Goal: Transaction & Acquisition: Purchase product/service

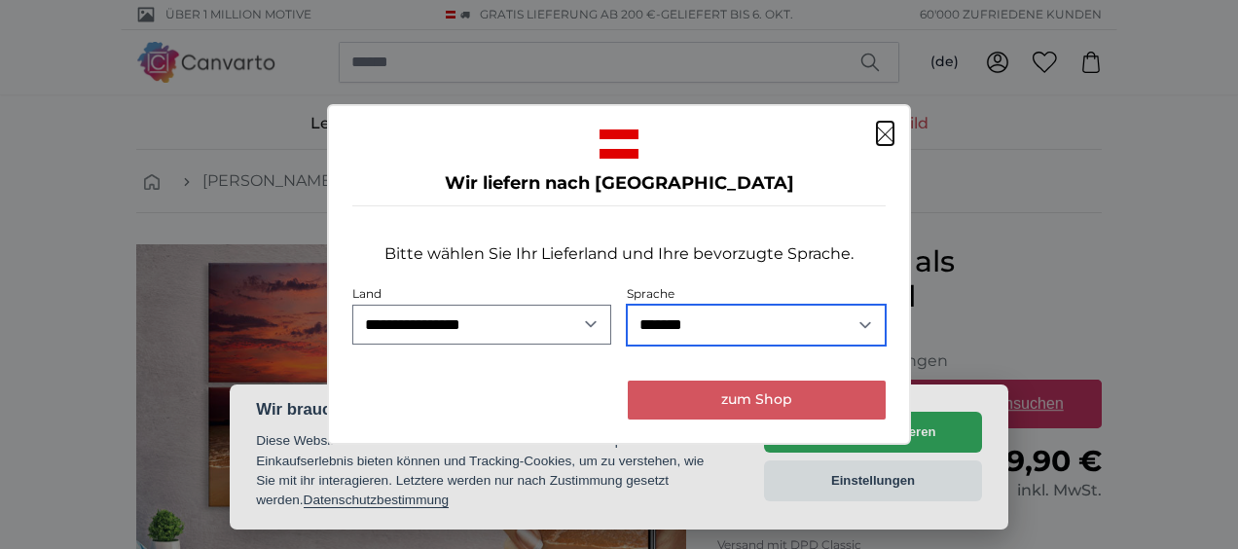
click at [863, 322] on select "**********" at bounding box center [756, 325] width 259 height 41
select select "**"
click at [627, 305] on select "**********" at bounding box center [756, 325] width 259 height 41
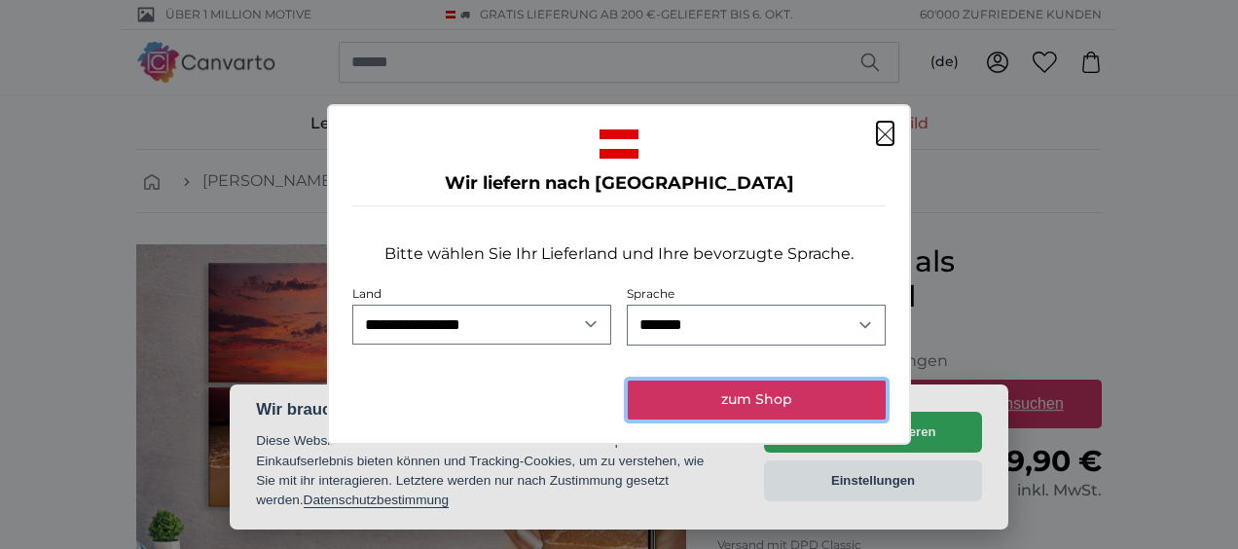
click at [764, 405] on button "zum Shop" at bounding box center [757, 400] width 258 height 39
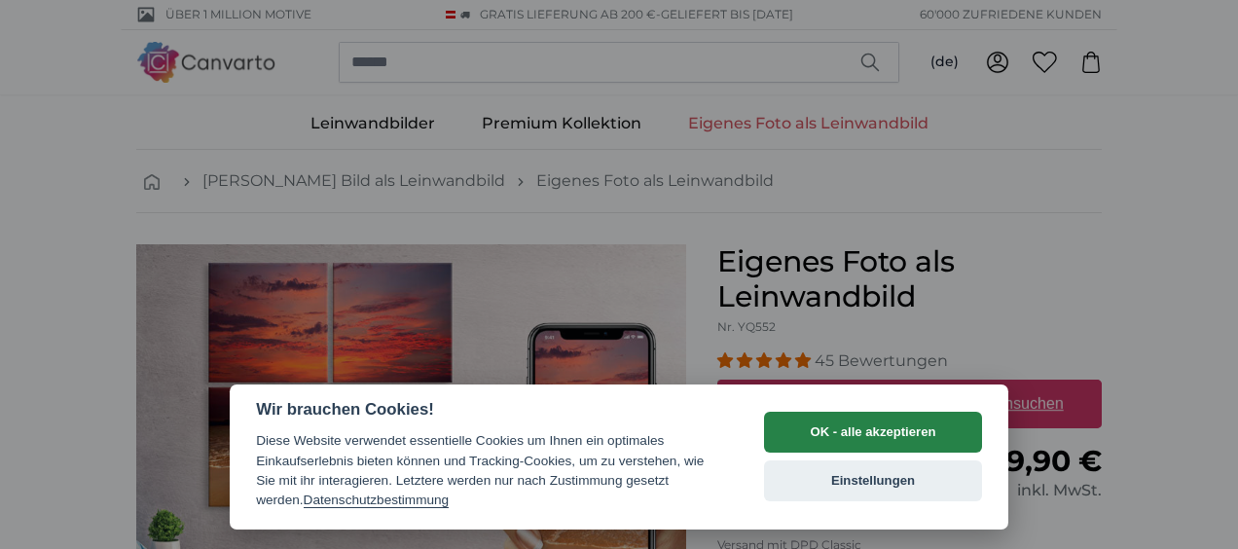
click at [854, 428] on button "OK - alle akzeptieren" at bounding box center [873, 432] width 218 height 41
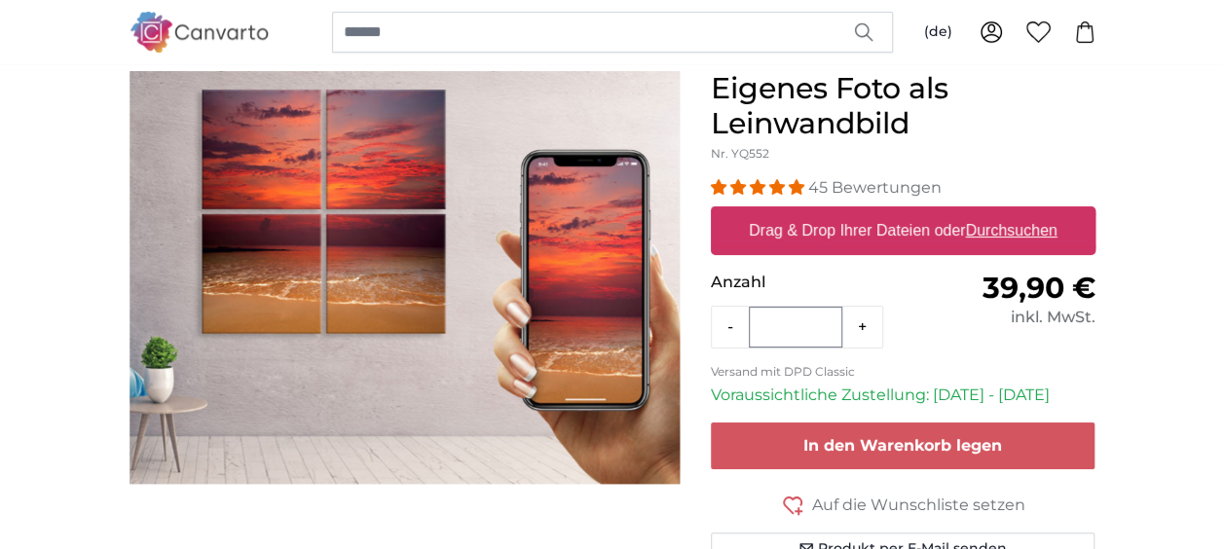
scroll to position [177, 0]
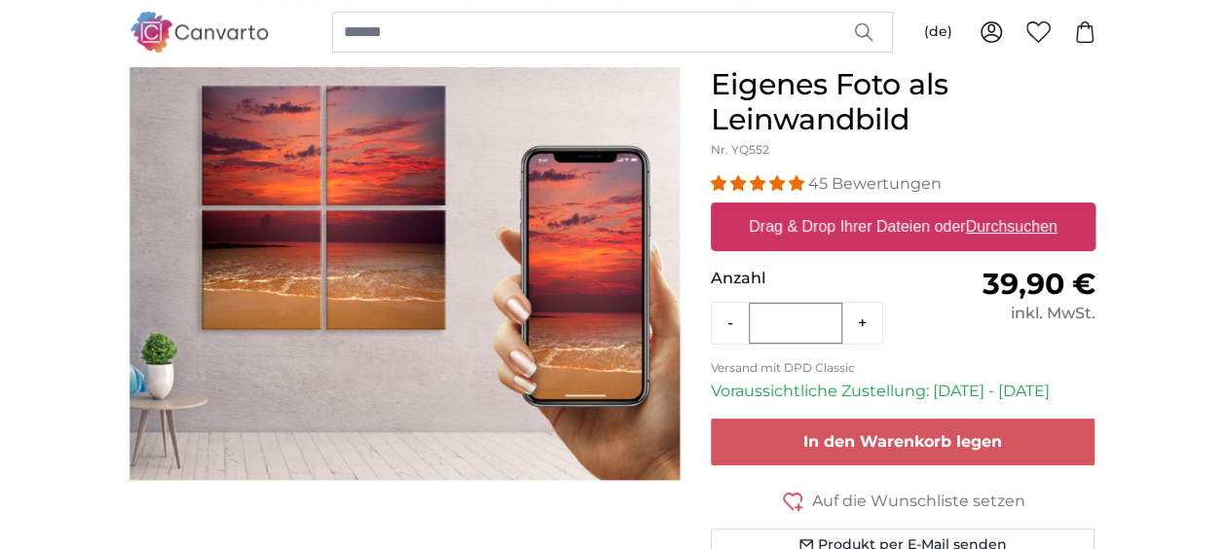
click at [1000, 224] on u "Durchsuchen" at bounding box center [1011, 226] width 92 height 17
click at [1000, 208] on input "Drag & Drop Ihrer Dateien oder Durchsuchen" at bounding box center [903, 206] width 385 height 6
type input "**********"
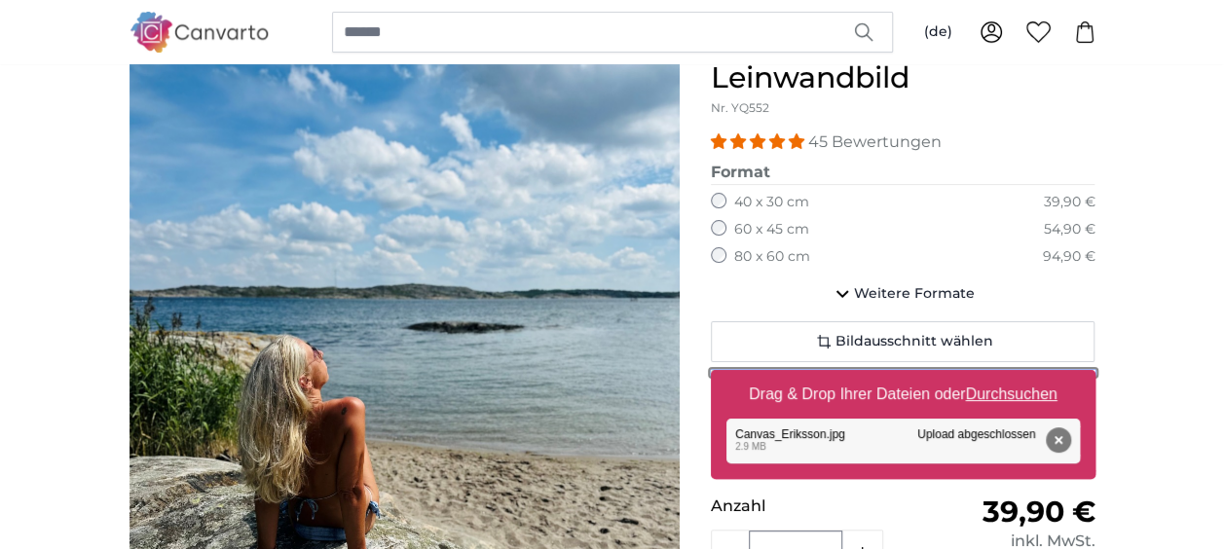
scroll to position [214, 0]
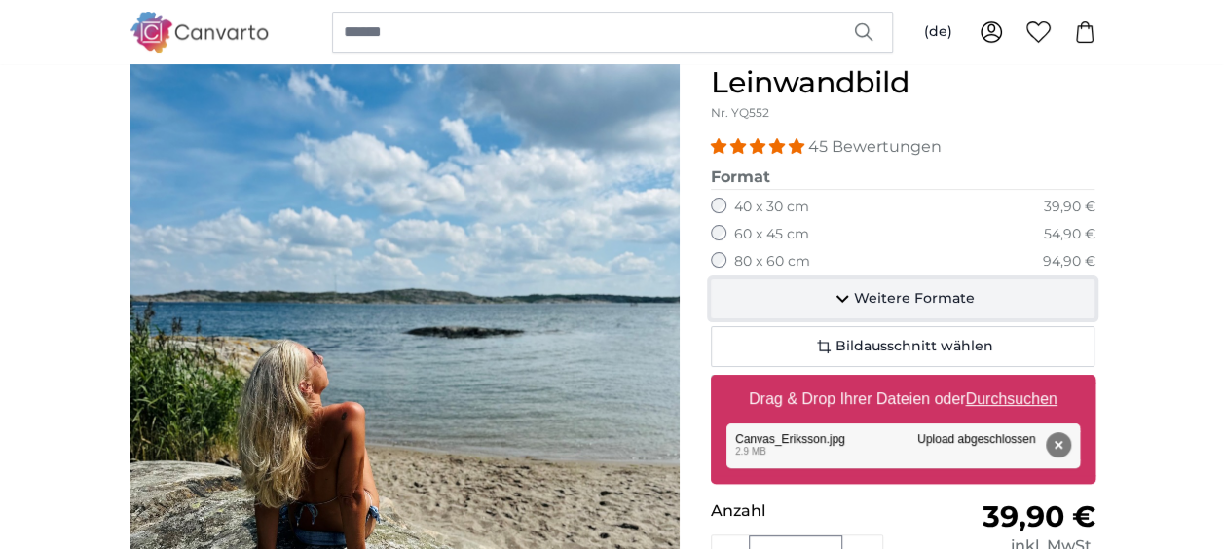
click at [845, 296] on icon "button" at bounding box center [842, 300] width 13 height 8
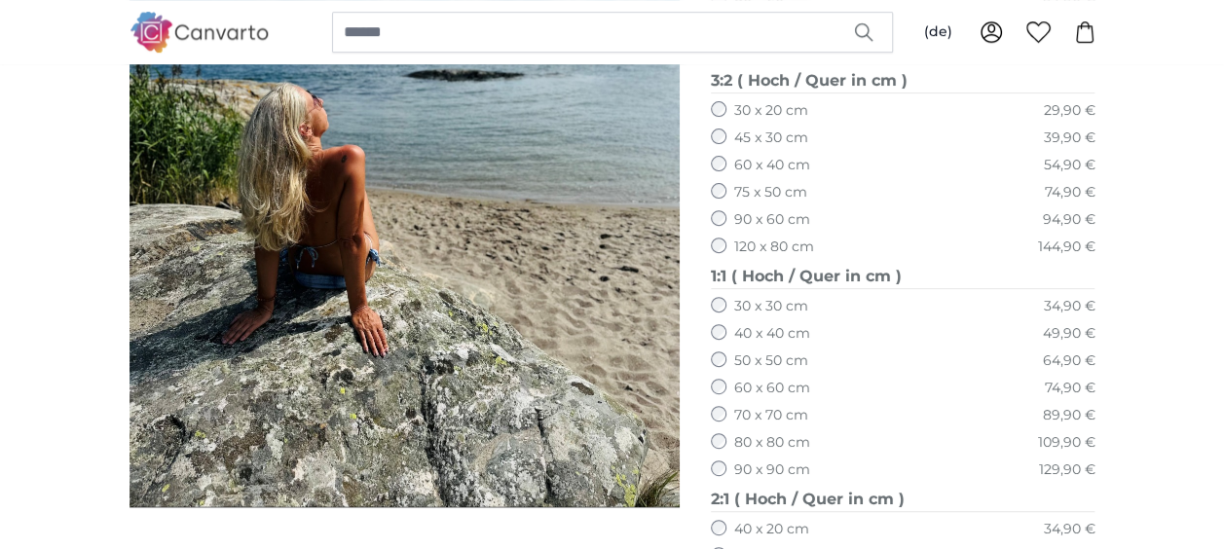
scroll to position [483, 0]
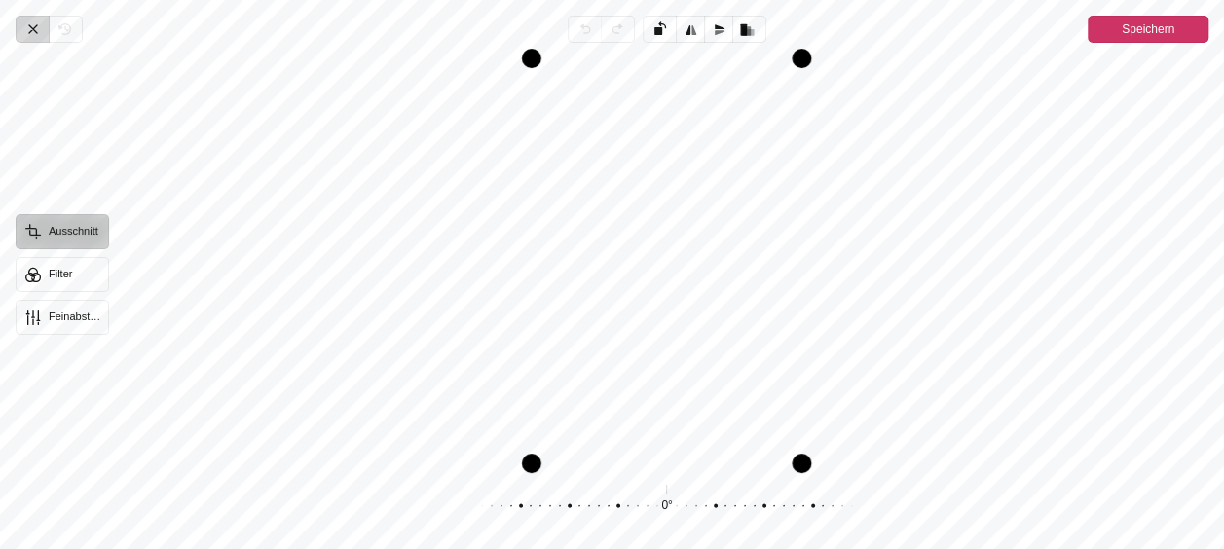
click at [38, 23] on icon "Pintura" at bounding box center [33, 29] width 16 height 16
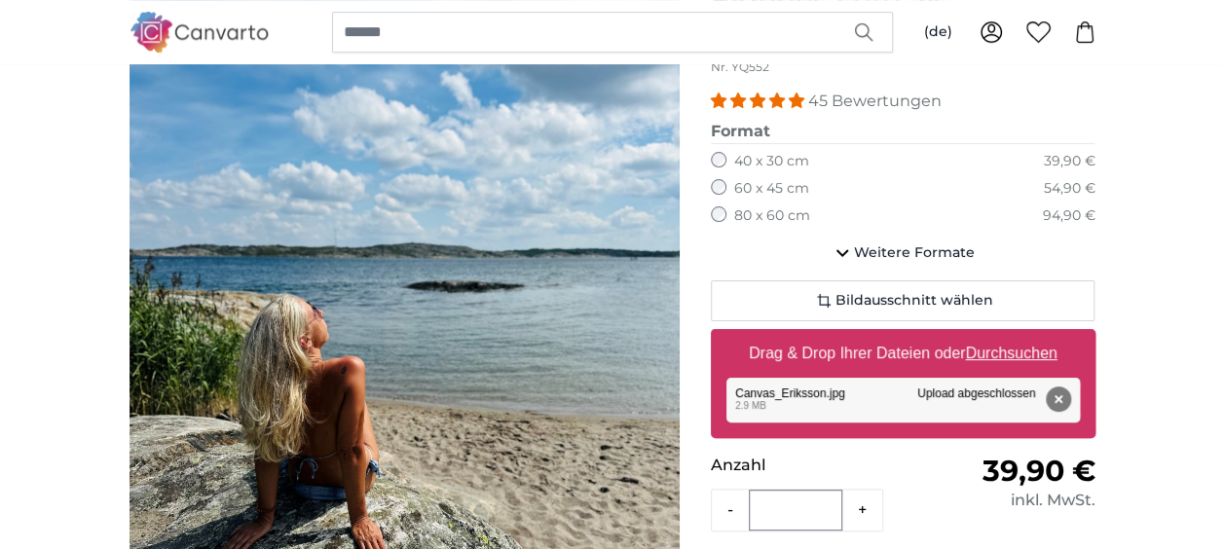
scroll to position [269, 0]
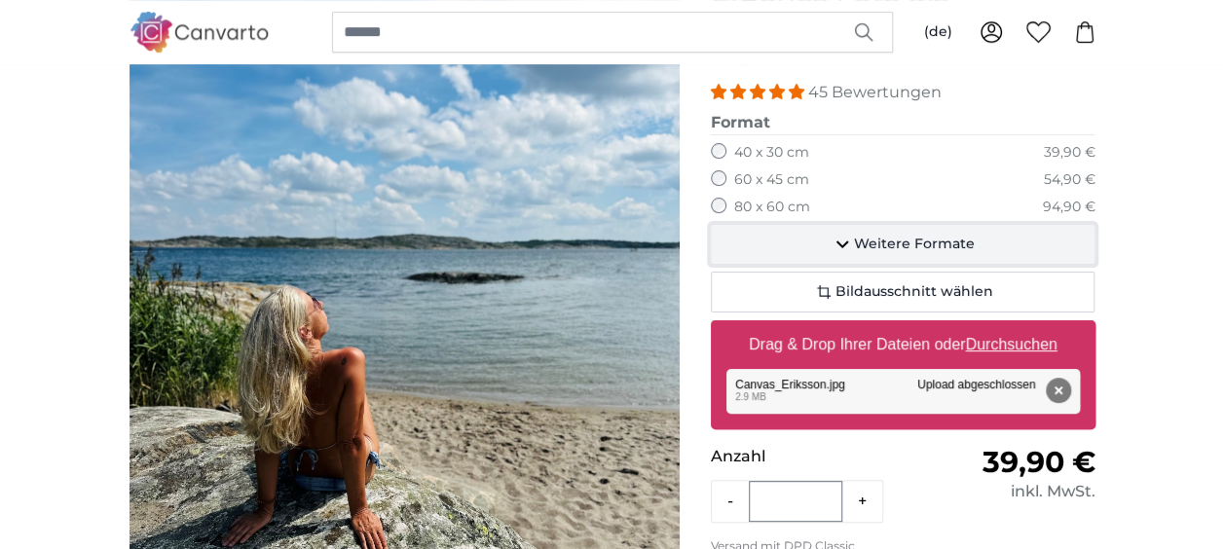
click at [844, 245] on icon "button" at bounding box center [841, 244] width 23 height 23
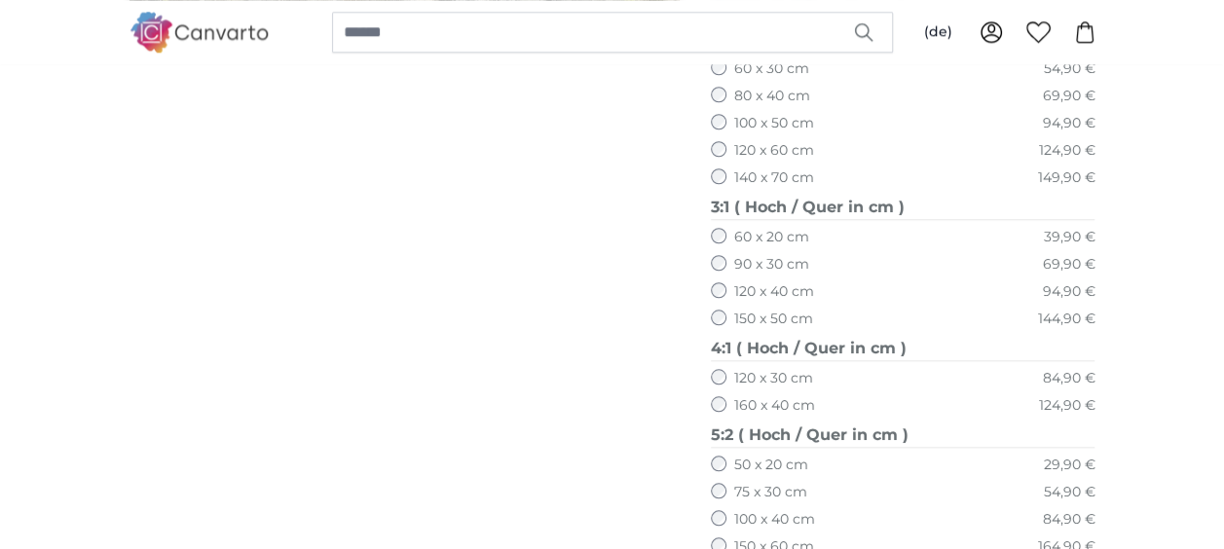
scroll to position [965, 0]
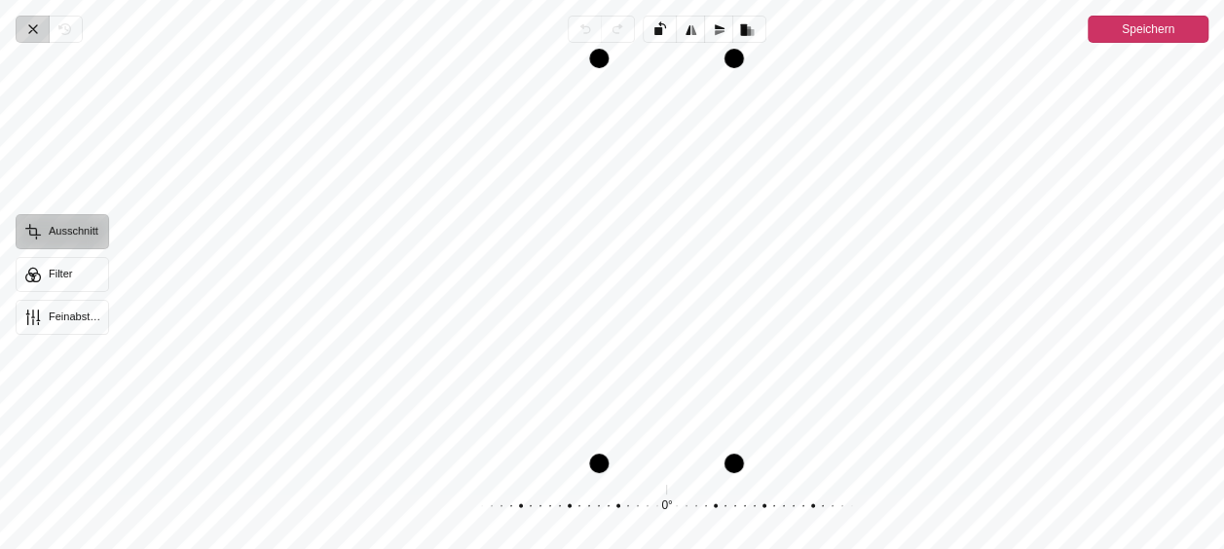
click at [29, 26] on icon "Pintura" at bounding box center [33, 29] width 8 height 8
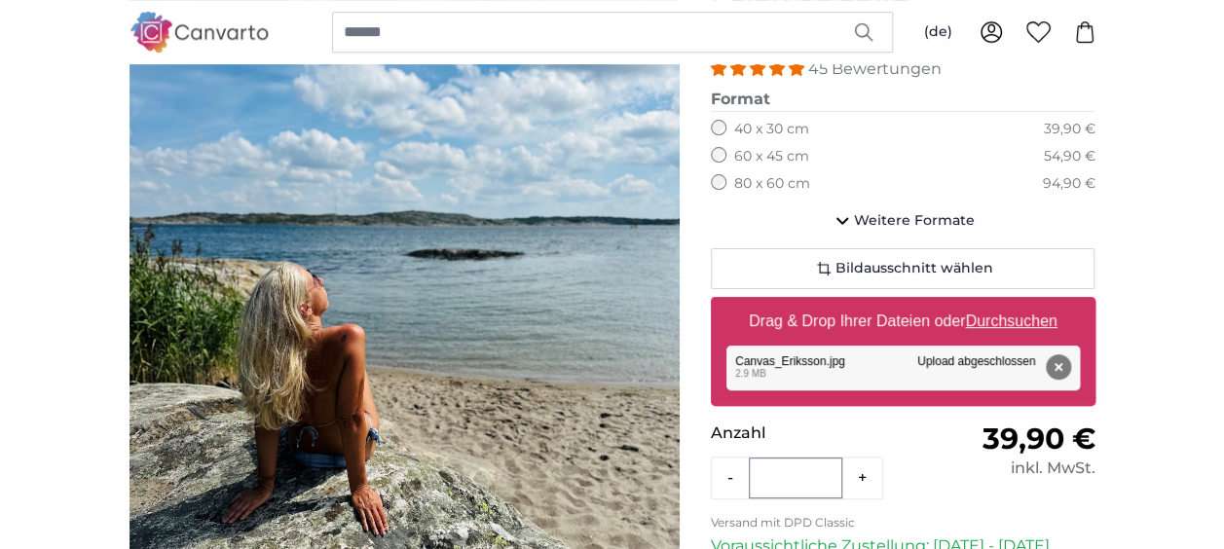
scroll to position [339, 0]
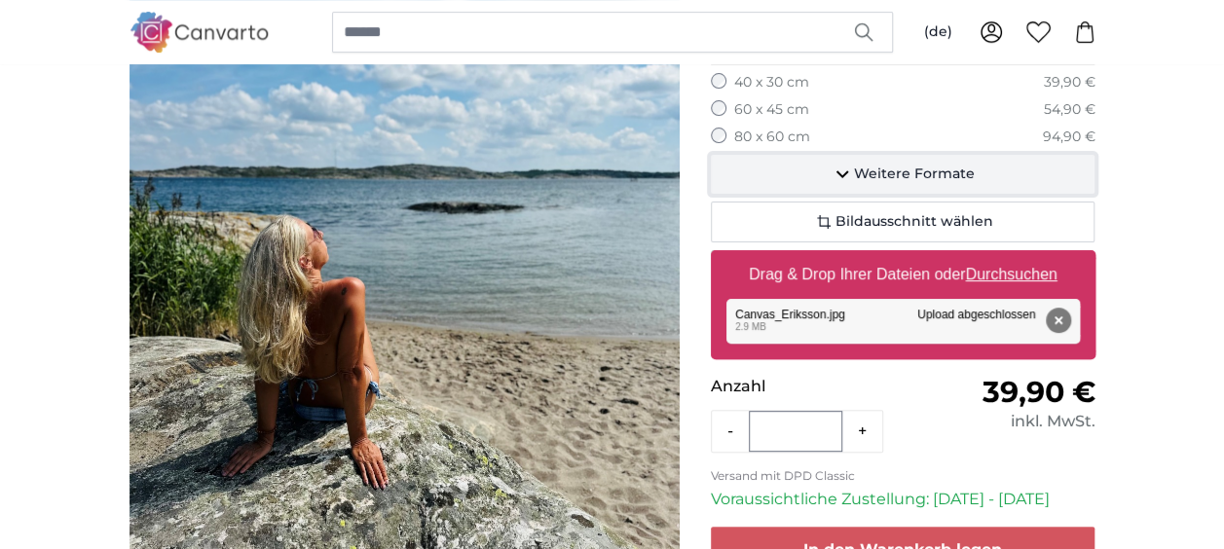
click at [907, 169] on span "Weitere Formate" at bounding box center [914, 174] width 121 height 19
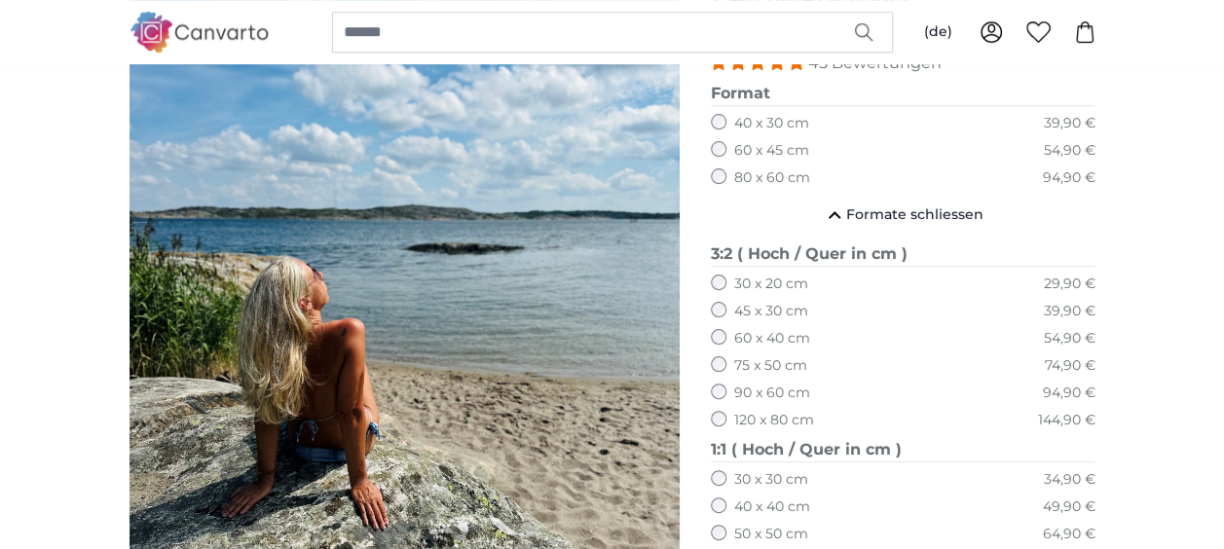
scroll to position [304, 0]
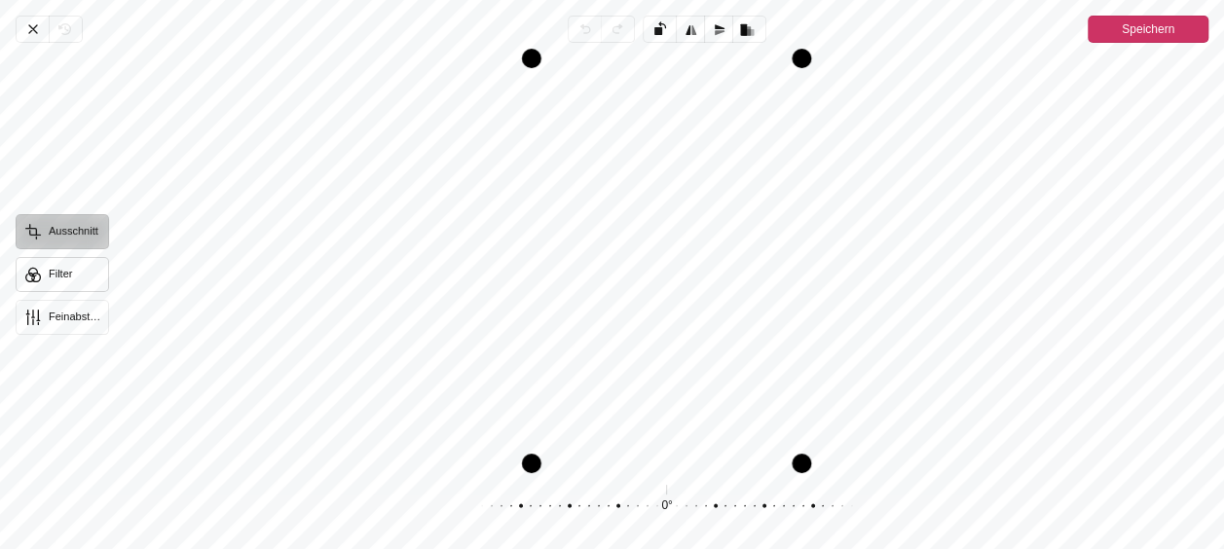
click at [33, 276] on button "Filter" at bounding box center [62, 274] width 93 height 35
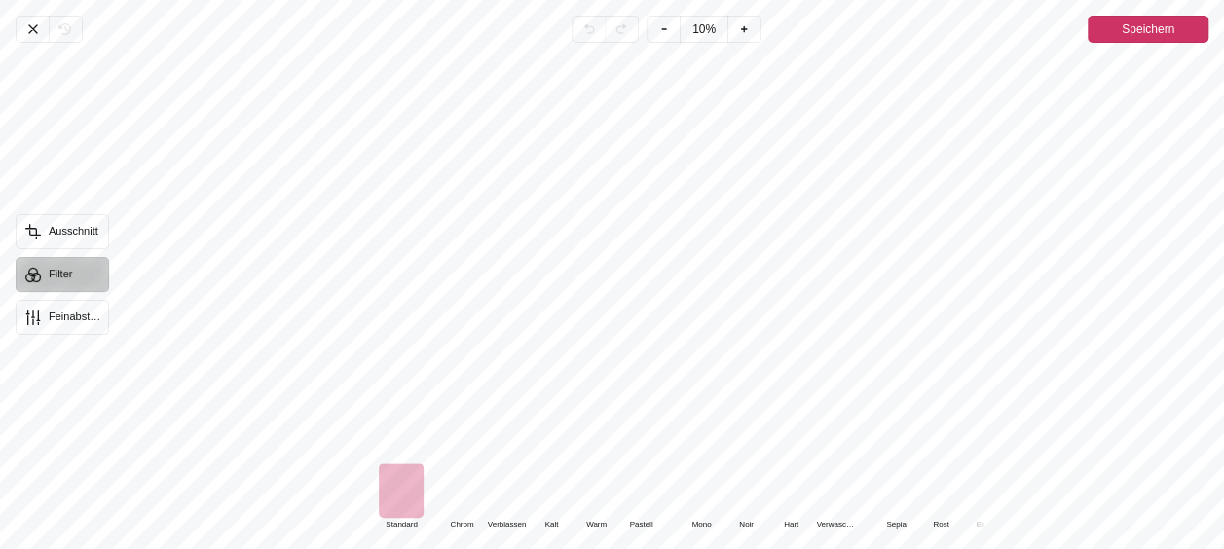
click at [461, 492] on div "Pintura" at bounding box center [461, 490] width 45 height 55
click at [492, 489] on div "Pintura" at bounding box center [506, 490] width 45 height 55
click at [541, 493] on div "Pintura" at bounding box center [551, 490] width 45 height 55
click at [388, 488] on div "Pintura" at bounding box center [401, 490] width 45 height 55
click at [461, 505] on div "Pintura" at bounding box center [461, 490] width 45 height 55
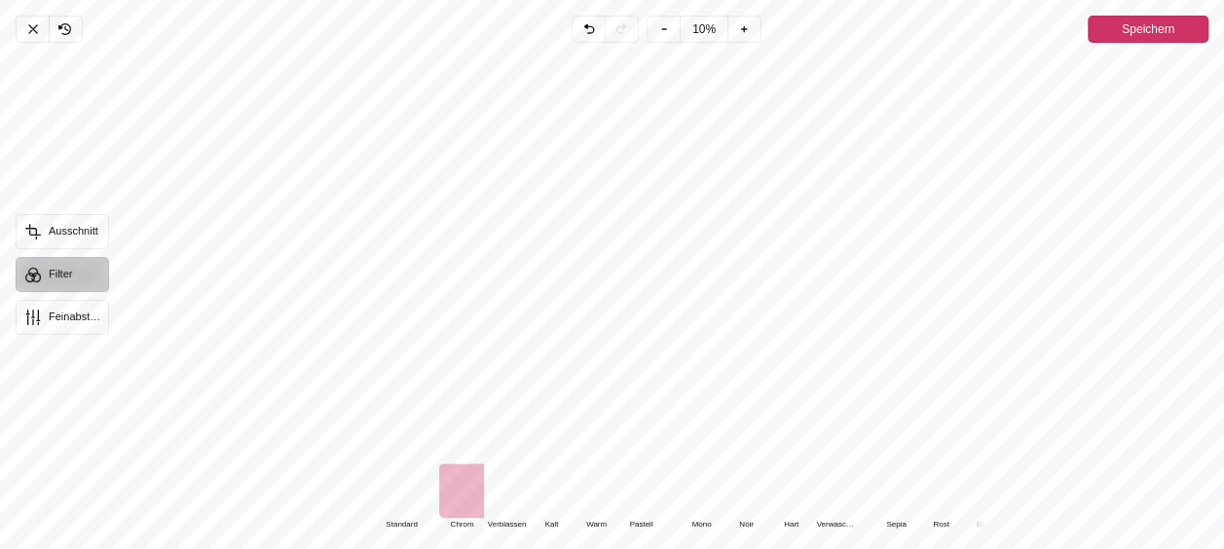
click at [507, 497] on div "Pintura" at bounding box center [506, 490] width 45 height 55
click at [549, 490] on div "Pintura" at bounding box center [551, 490] width 45 height 55
click at [602, 492] on div "Pintura" at bounding box center [595, 490] width 45 height 55
click at [639, 487] on div "Pintura" at bounding box center [640, 490] width 45 height 55
click at [698, 491] on div "Pintura" at bounding box center [701, 490] width 45 height 55
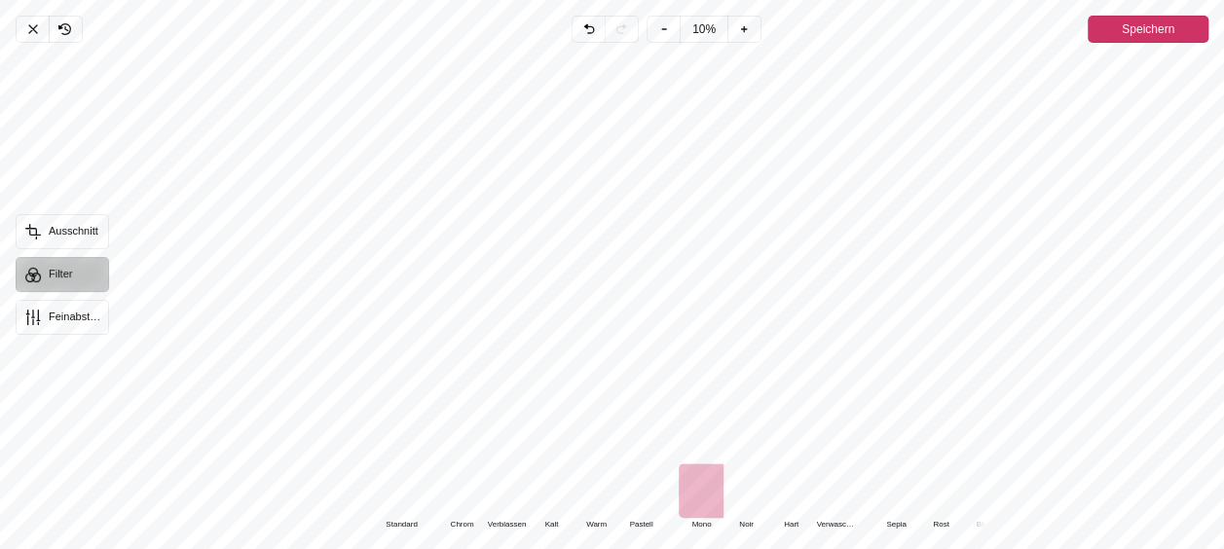
click at [965, 491] on div "Pintura" at bounding box center [985, 490] width 45 height 55
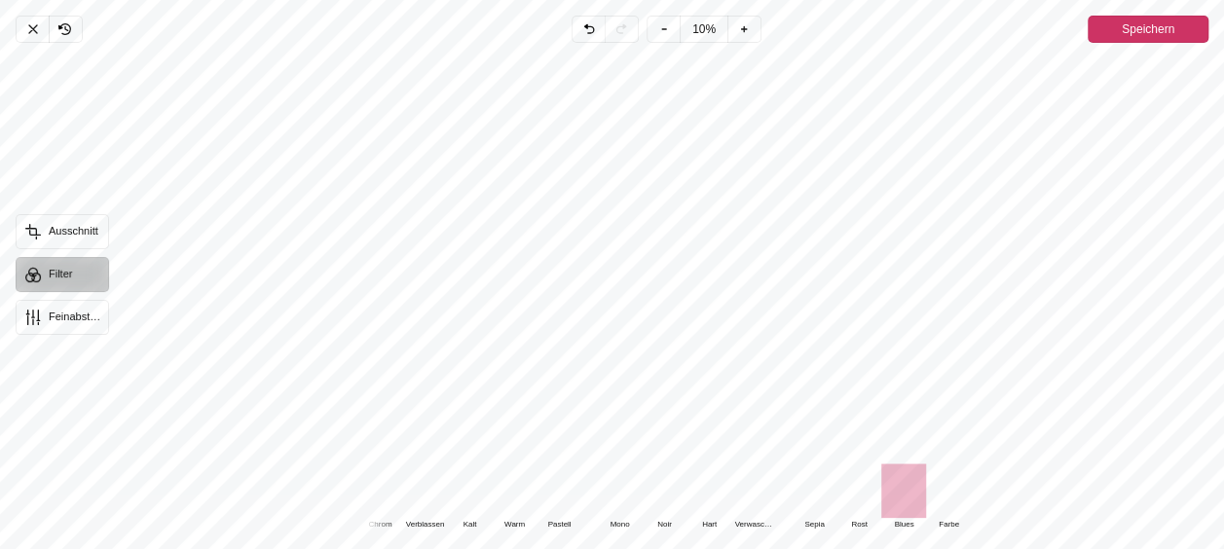
click at [936, 491] on div "Pintura" at bounding box center [948, 490] width 45 height 55
click at [942, 491] on div "Pintura" at bounding box center [948, 490] width 45 height 55
click at [559, 497] on div "Pintura" at bounding box center [558, 490] width 45 height 55
click at [520, 484] on div "Pintura" at bounding box center [514, 490] width 45 height 55
click at [468, 489] on div "Pintura" at bounding box center [469, 490] width 45 height 55
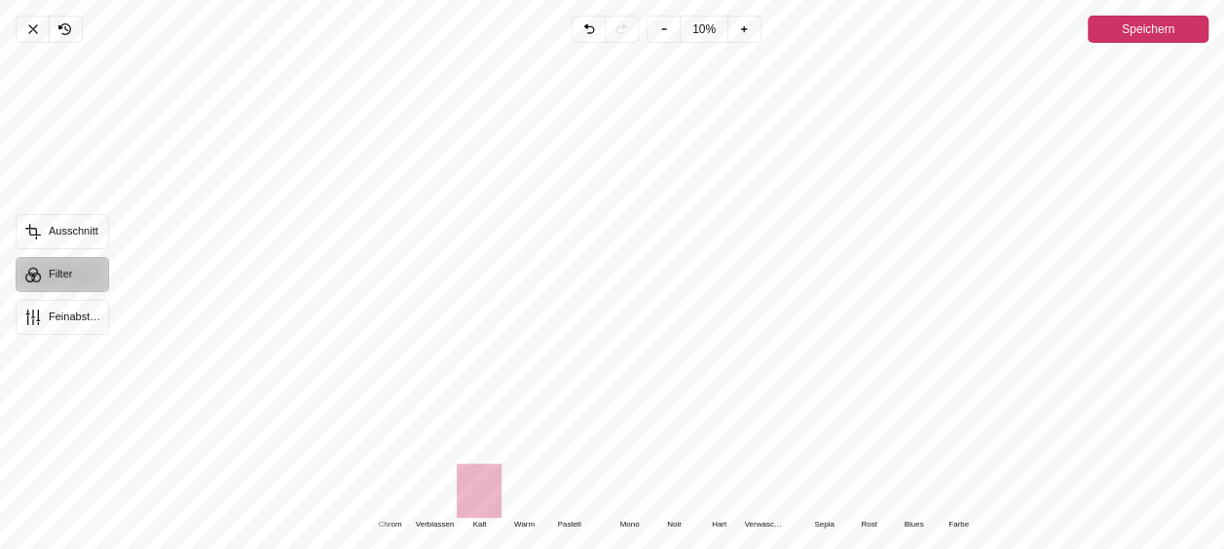
click at [522, 491] on div "Pintura" at bounding box center [523, 490] width 45 height 55
click at [466, 492] on div "Pintura" at bounding box center [479, 490] width 45 height 55
click at [437, 489] on div "Pintura" at bounding box center [434, 490] width 45 height 55
click at [420, 491] on div "Pintura" at bounding box center [434, 490] width 45 height 55
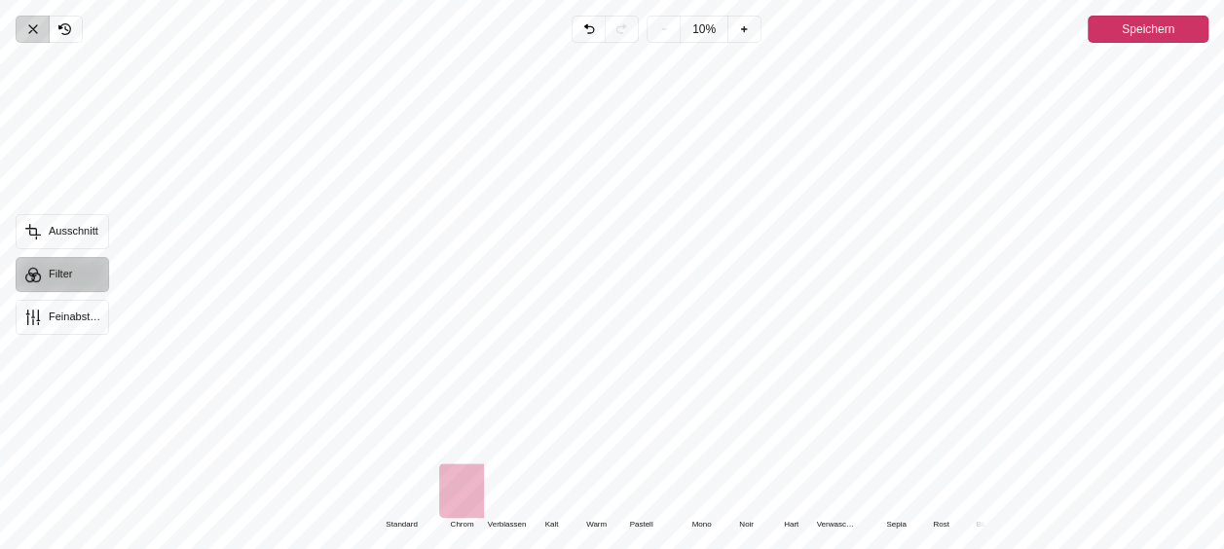
click at [33, 30] on icon "Pintura" at bounding box center [33, 29] width 16 height 16
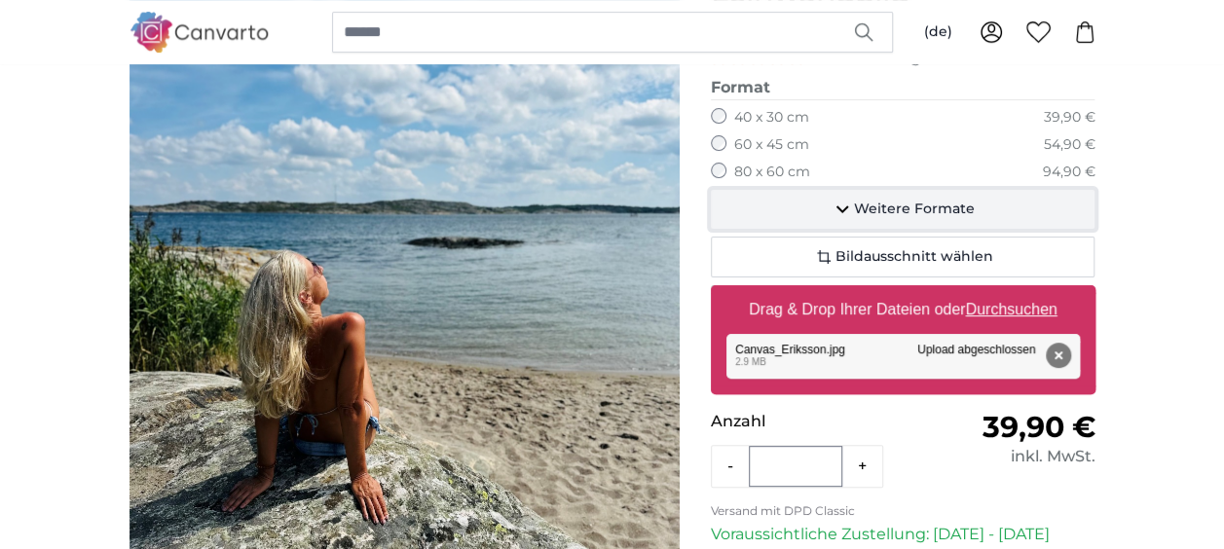
click at [942, 200] on span "Weitere Formate" at bounding box center [914, 209] width 121 height 19
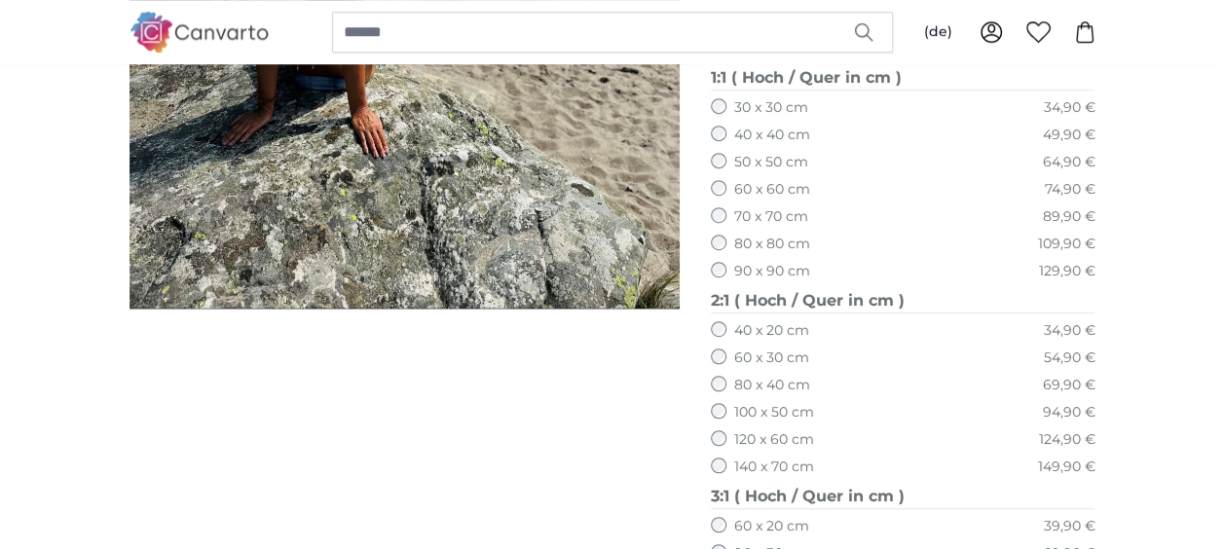
scroll to position [682, 0]
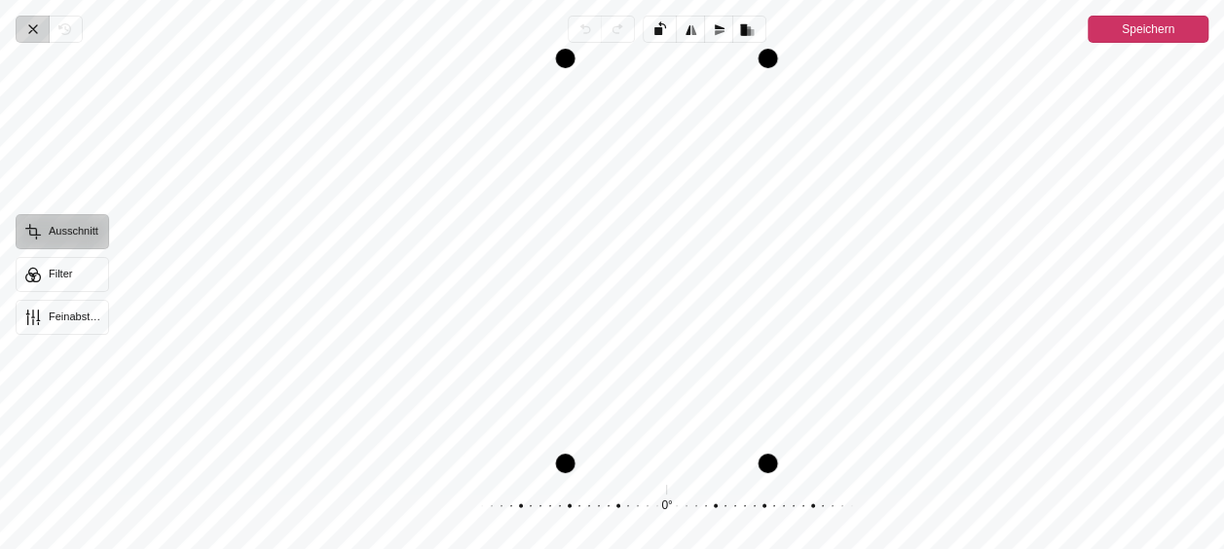
click at [34, 23] on icon "Pintura" at bounding box center [33, 29] width 16 height 16
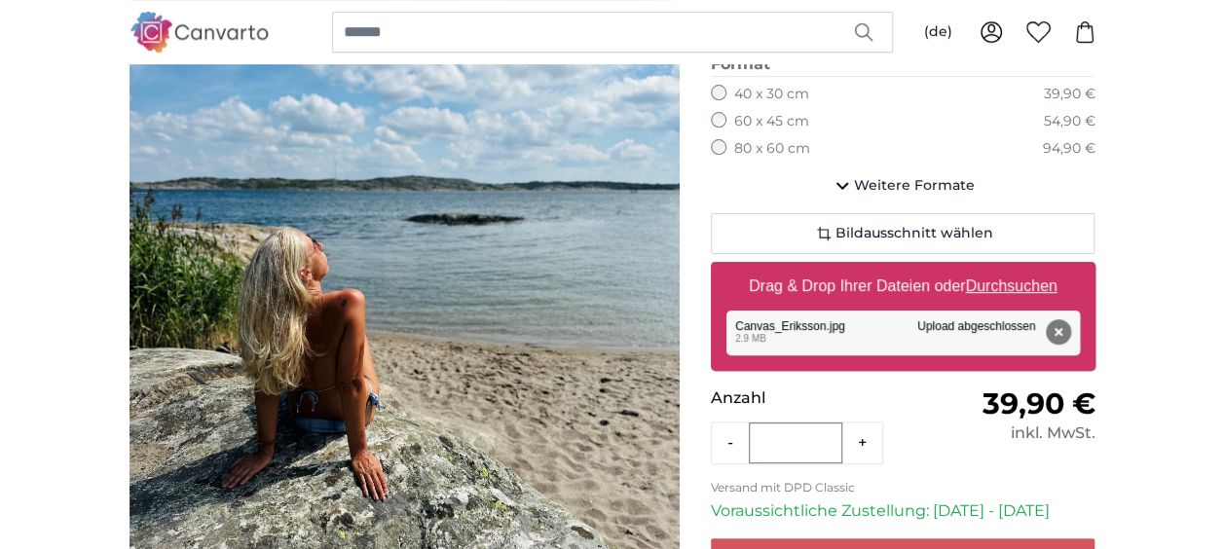
scroll to position [277, 0]
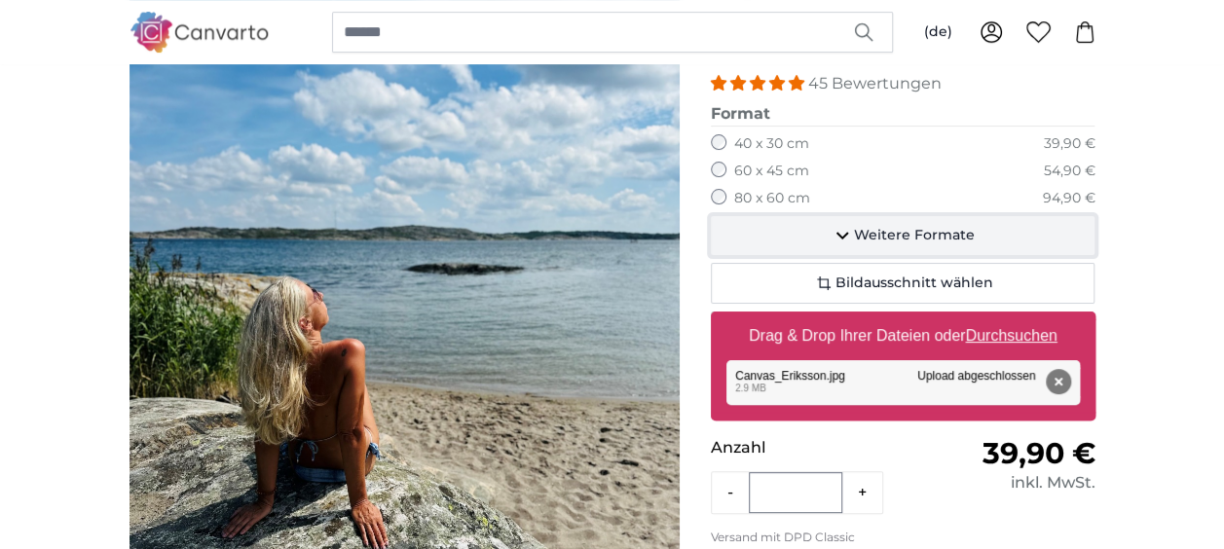
click at [865, 230] on span "Weitere Formate" at bounding box center [914, 235] width 121 height 19
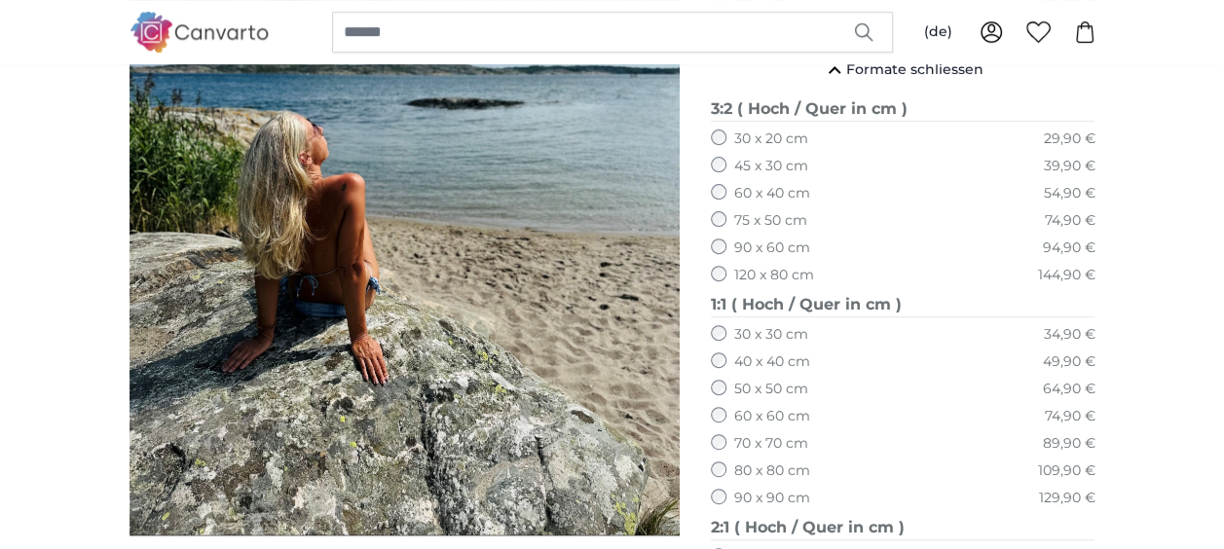
scroll to position [448, 0]
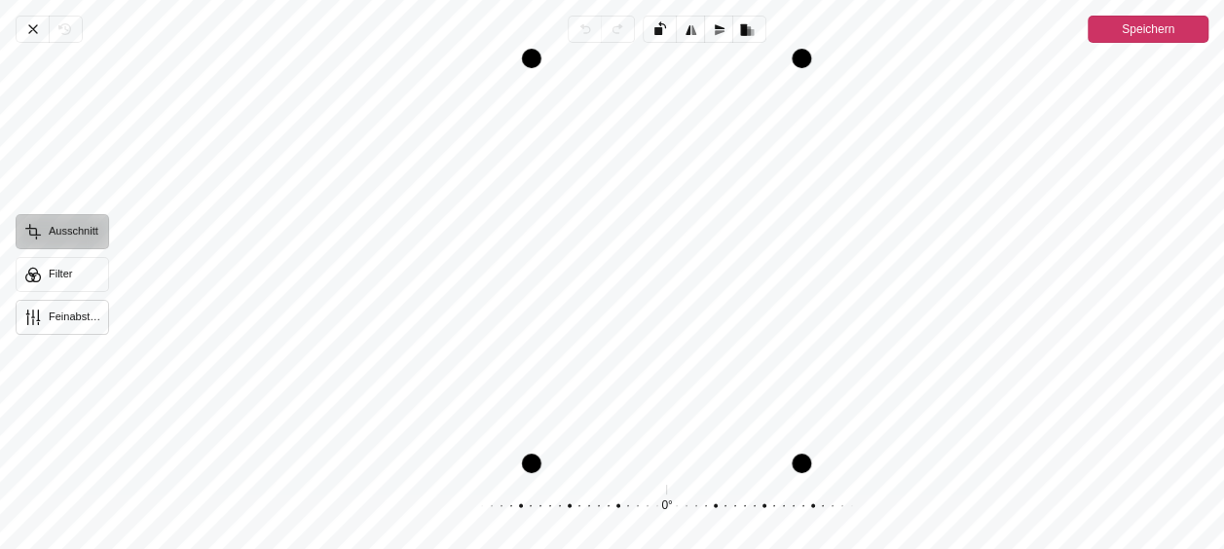
click at [55, 314] on button "Feinabstimmung" at bounding box center [62, 317] width 93 height 35
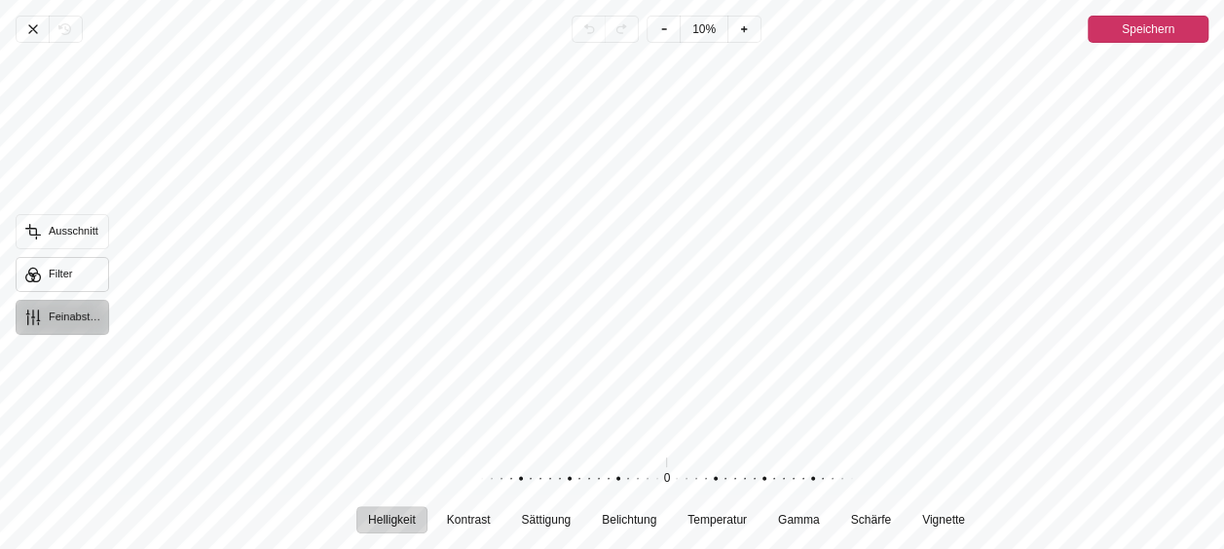
click at [54, 271] on button "Filter" at bounding box center [62, 274] width 93 height 35
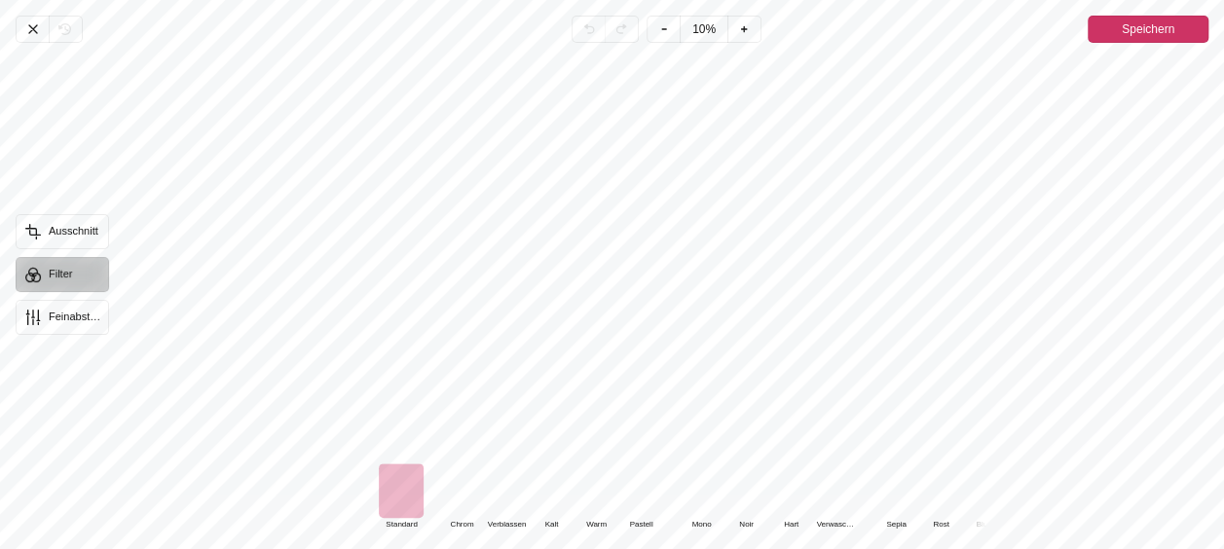
click at [463, 494] on div "Pintura" at bounding box center [461, 490] width 45 height 55
click at [498, 491] on div "Pintura" at bounding box center [506, 490] width 45 height 55
click at [454, 490] on div "Pintura" at bounding box center [461, 490] width 45 height 55
click at [58, 313] on button "Feinabstimmung" at bounding box center [62, 317] width 93 height 35
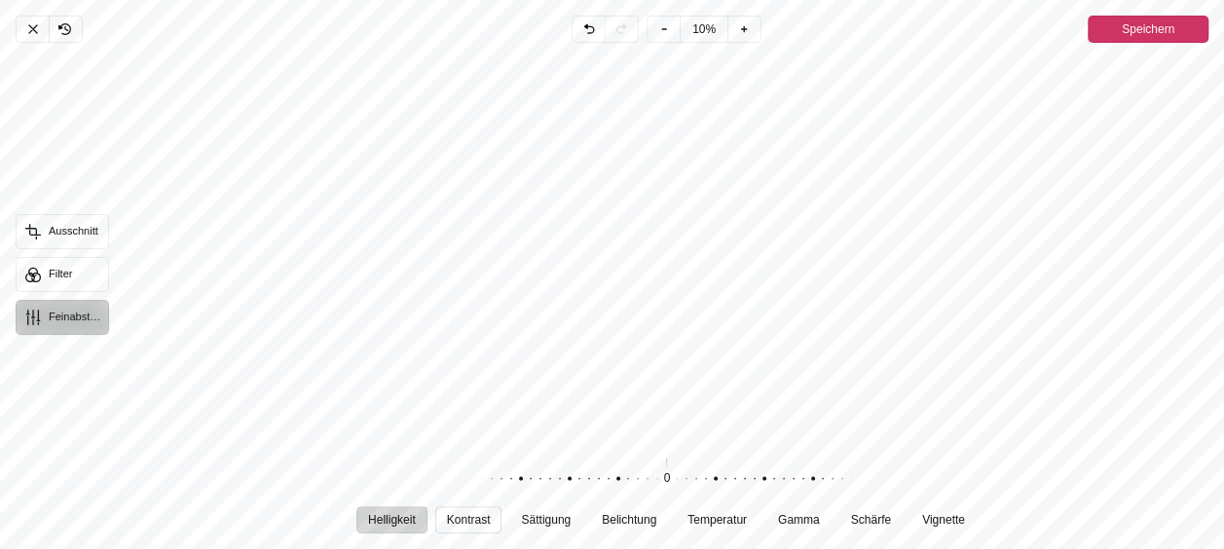
click at [473, 516] on span "Kontrast" at bounding box center [469, 520] width 44 height 12
click at [546, 524] on span "Sättigung" at bounding box center [547, 520] width 50 height 12
click at [639, 517] on span "Belichtung" at bounding box center [629, 520] width 55 height 12
click at [713, 519] on span "Temperatur" at bounding box center [716, 520] width 59 height 12
click at [808, 514] on span "Gamma" at bounding box center [799, 520] width 42 height 12
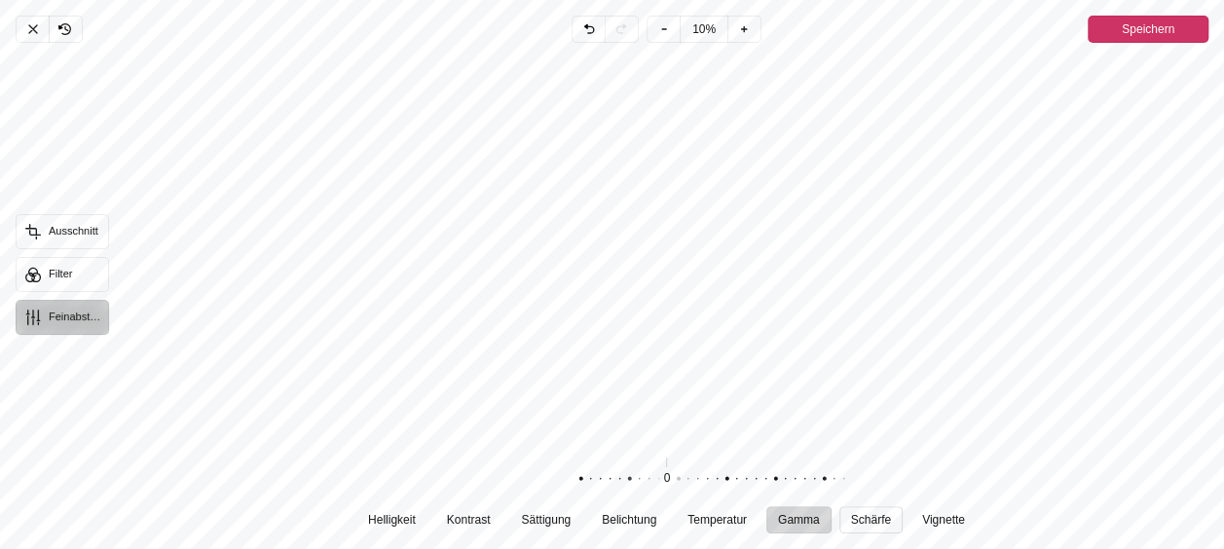
click at [876, 510] on button "Schärfe" at bounding box center [870, 519] width 63 height 27
click at [937, 514] on span "Vignette" at bounding box center [943, 520] width 43 height 12
click at [388, 515] on span "Helligkeit" at bounding box center [392, 520] width 48 height 12
click at [721, 478] on div "Pintura" at bounding box center [657, 479] width 374 height 55
click at [663, 476] on div "Pintura" at bounding box center [657, 479] width 374 height 55
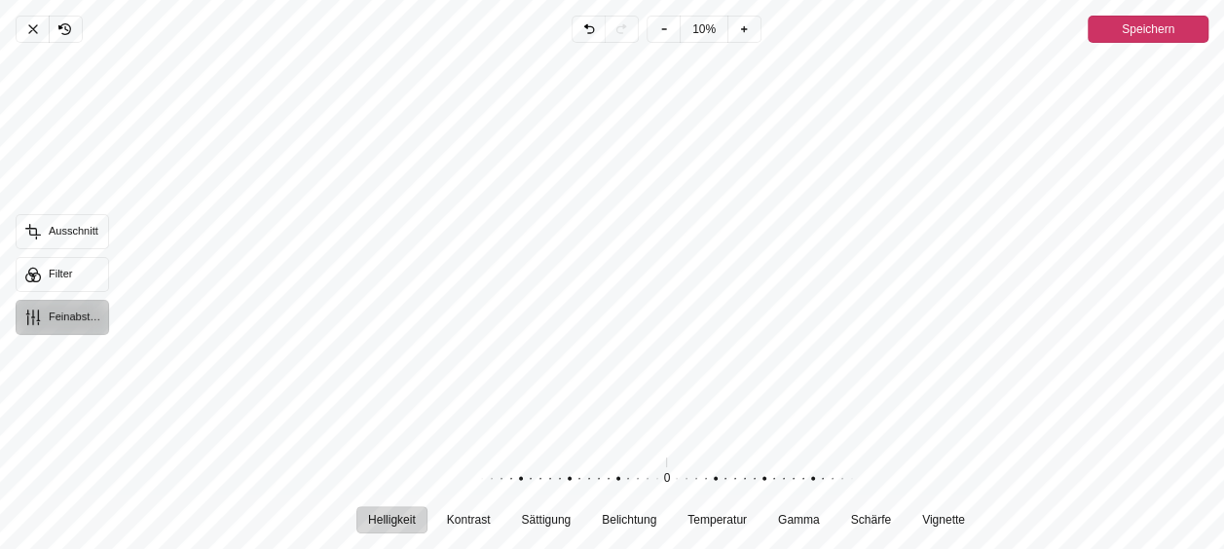
click at [715, 475] on div "Pintura" at bounding box center [657, 479] width 374 height 55
click at [1149, 28] on span "Speichern" at bounding box center [1148, 29] width 53 height 23
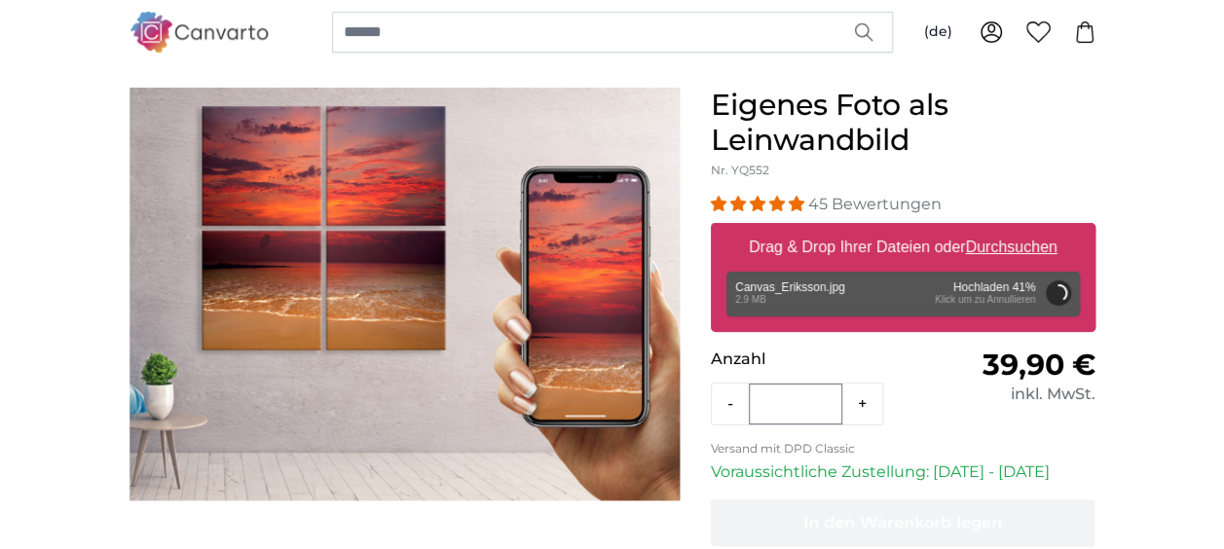
scroll to position [162, 0]
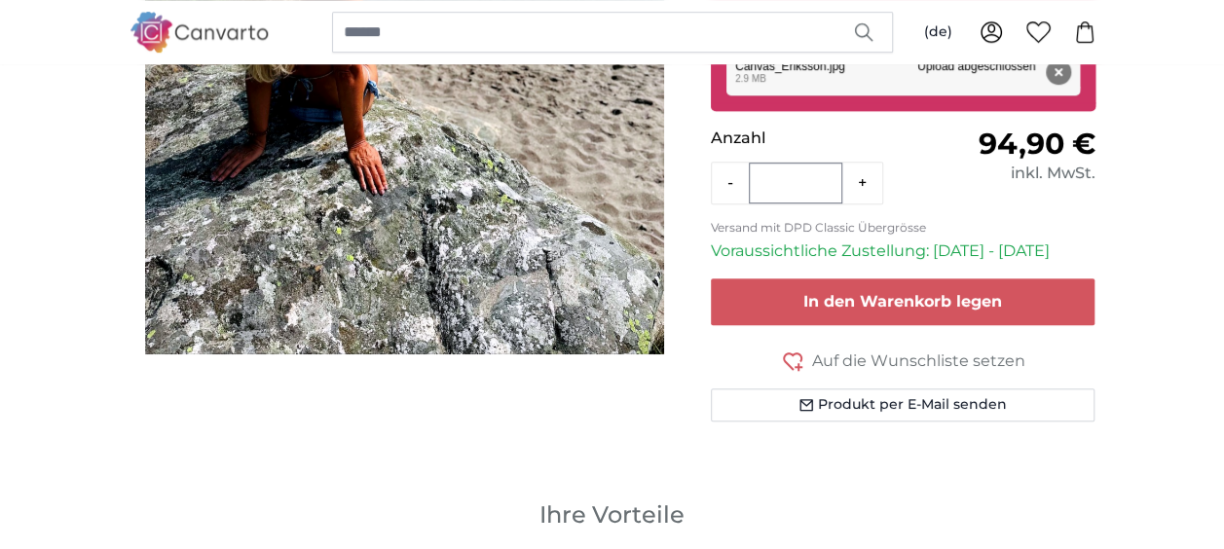
scroll to position [626, 0]
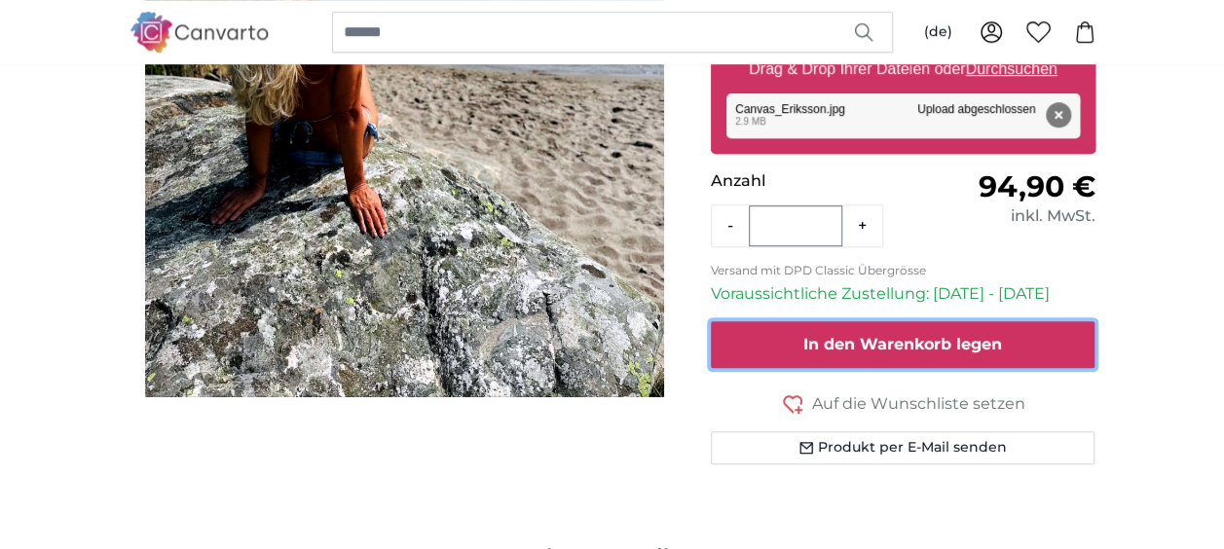
click at [970, 339] on span "In den Warenkorb legen" at bounding box center [902, 344] width 199 height 18
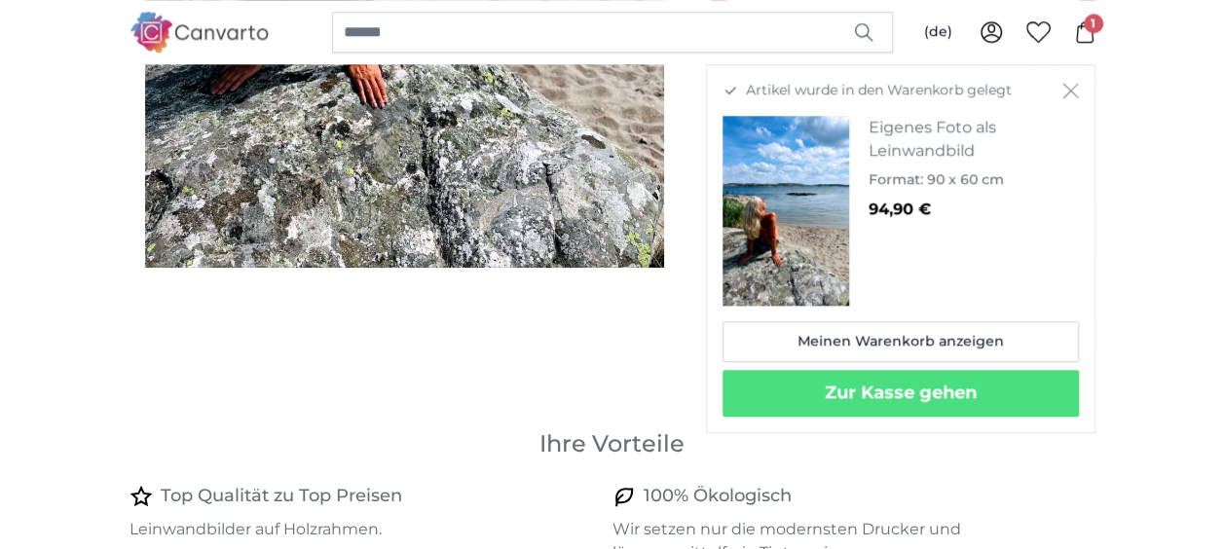
scroll to position [504, 0]
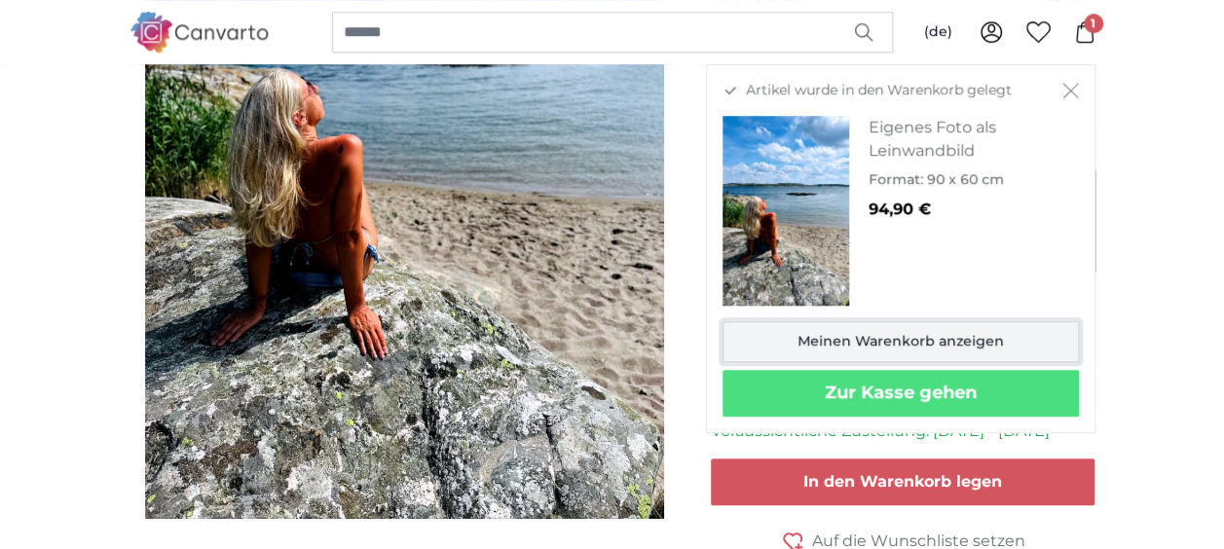
click at [950, 331] on link "Meinen Warenkorb anzeigen" at bounding box center [900, 341] width 356 height 41
